Goal: Complete application form

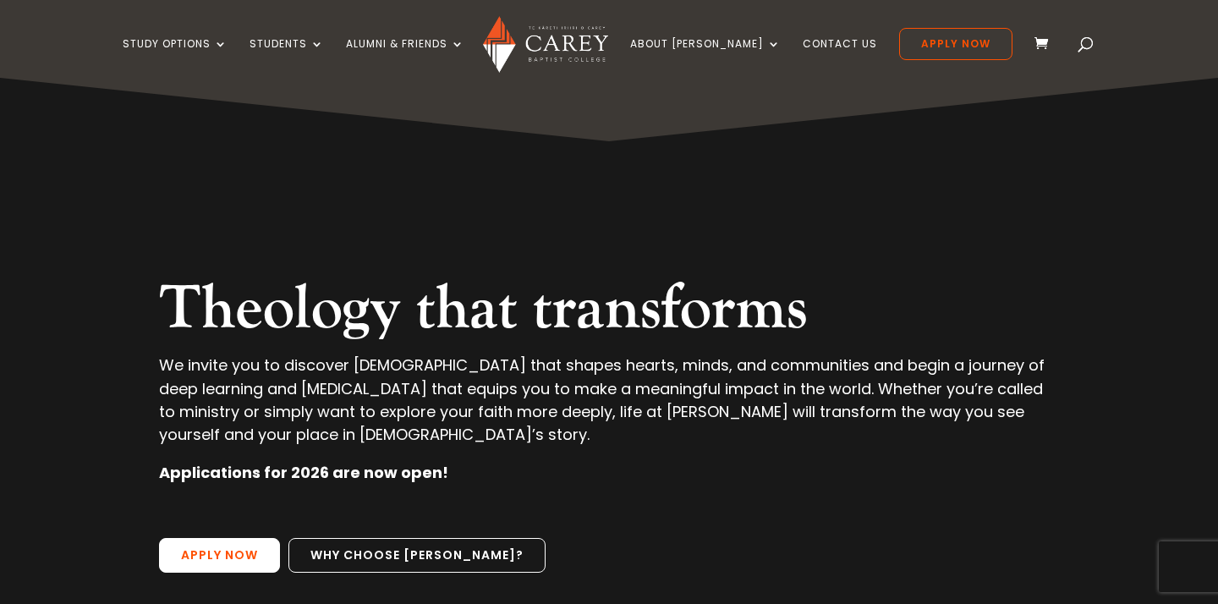
click at [224, 556] on link "Apply Now" at bounding box center [219, 556] width 121 height 36
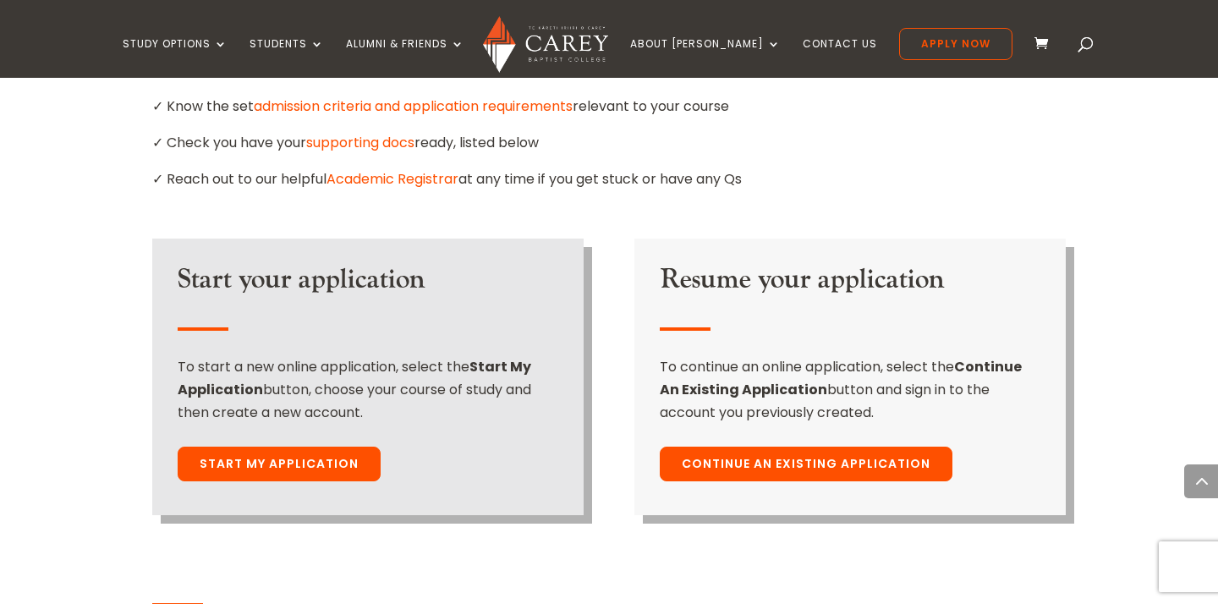
scroll to position [1180, 0]
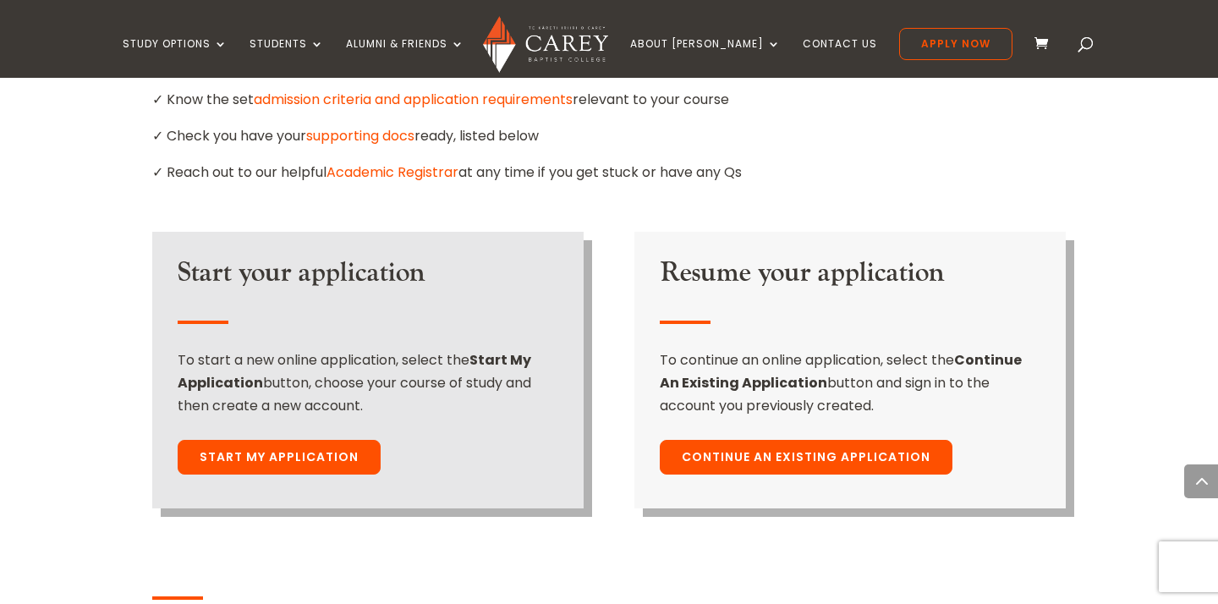
click at [287, 440] on link "Start My Application" at bounding box center [279, 458] width 203 height 36
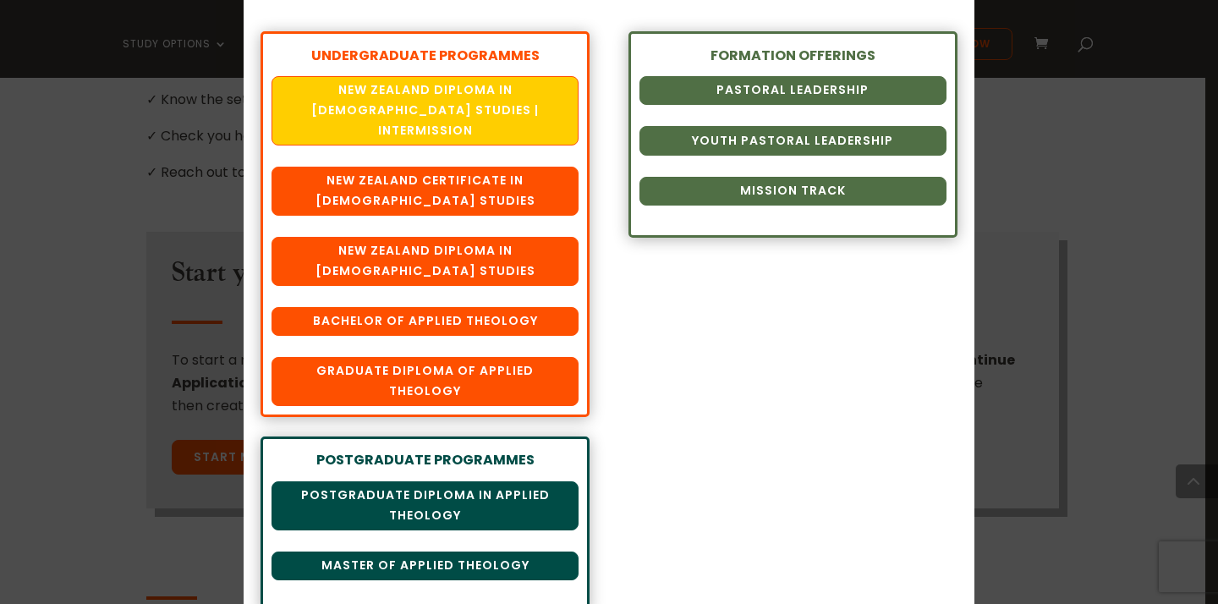
scroll to position [226, 0]
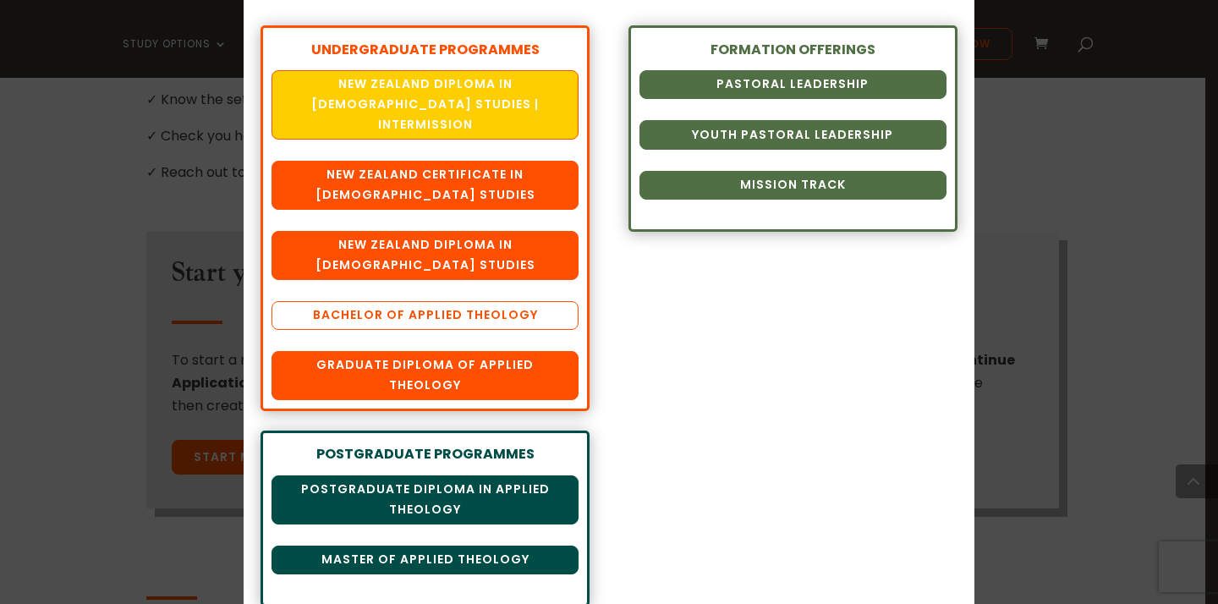
click at [474, 301] on link "Bachelor of Applied Theology" at bounding box center [425, 315] width 307 height 29
